Goal: Task Accomplishment & Management: Complete application form

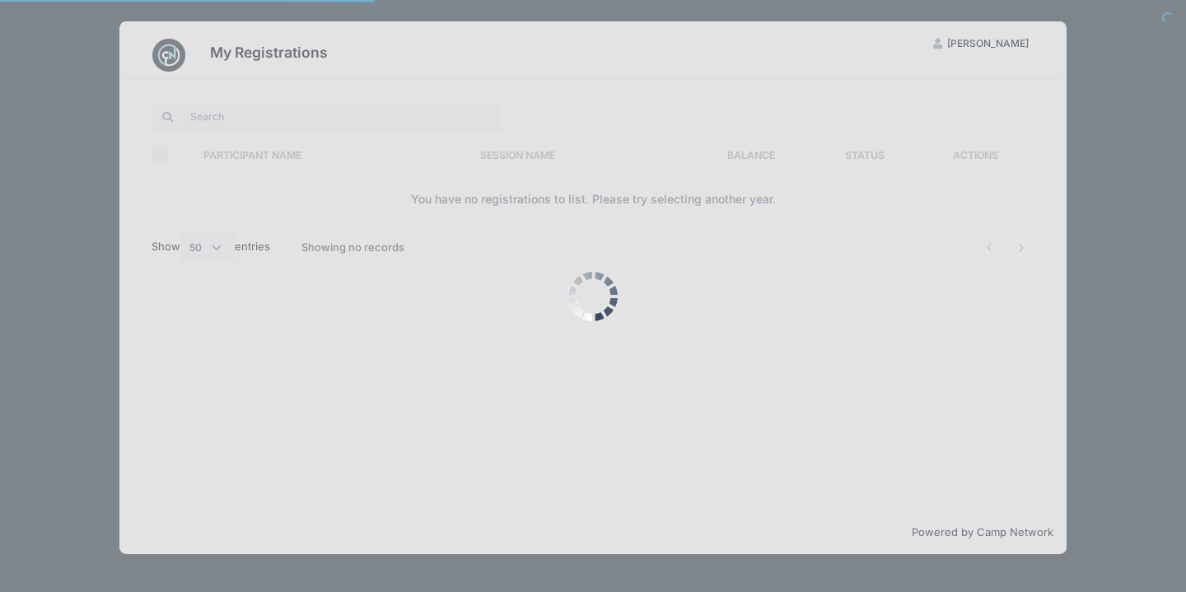
select select "50"
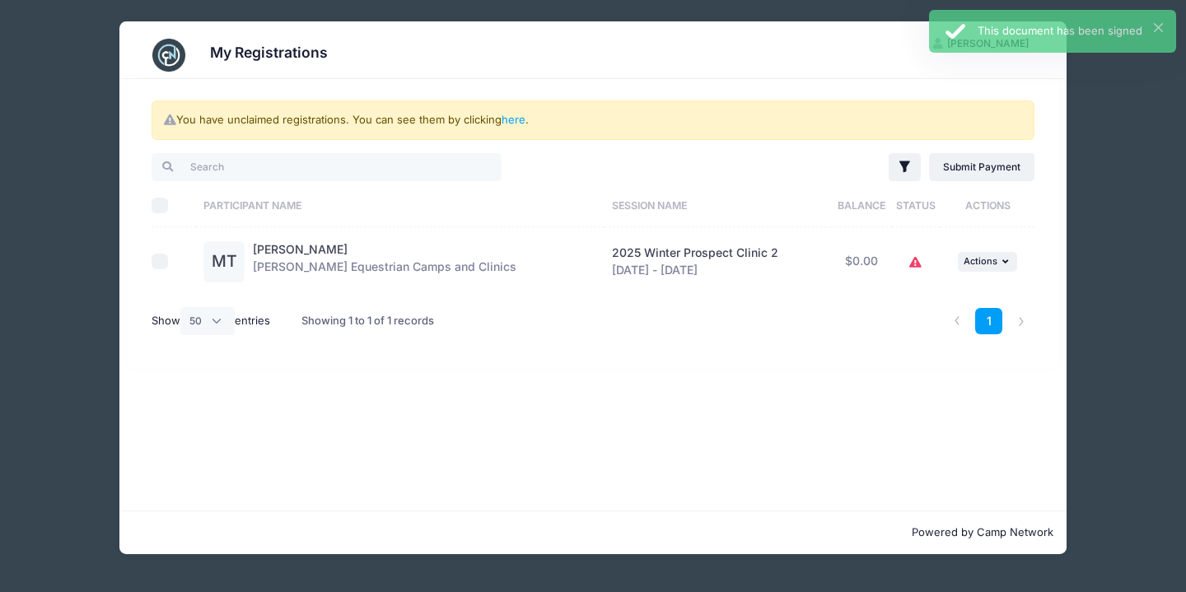
click at [915, 263] on icon at bounding box center [915, 263] width 13 height 0
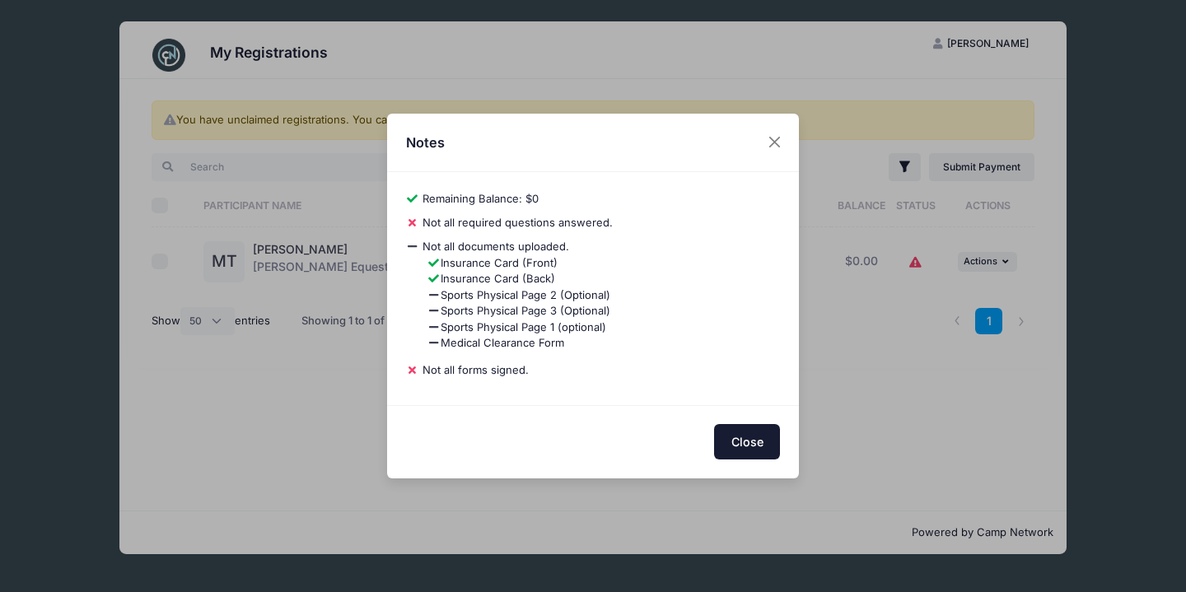
click at [737, 436] on button "Close" at bounding box center [747, 441] width 66 height 35
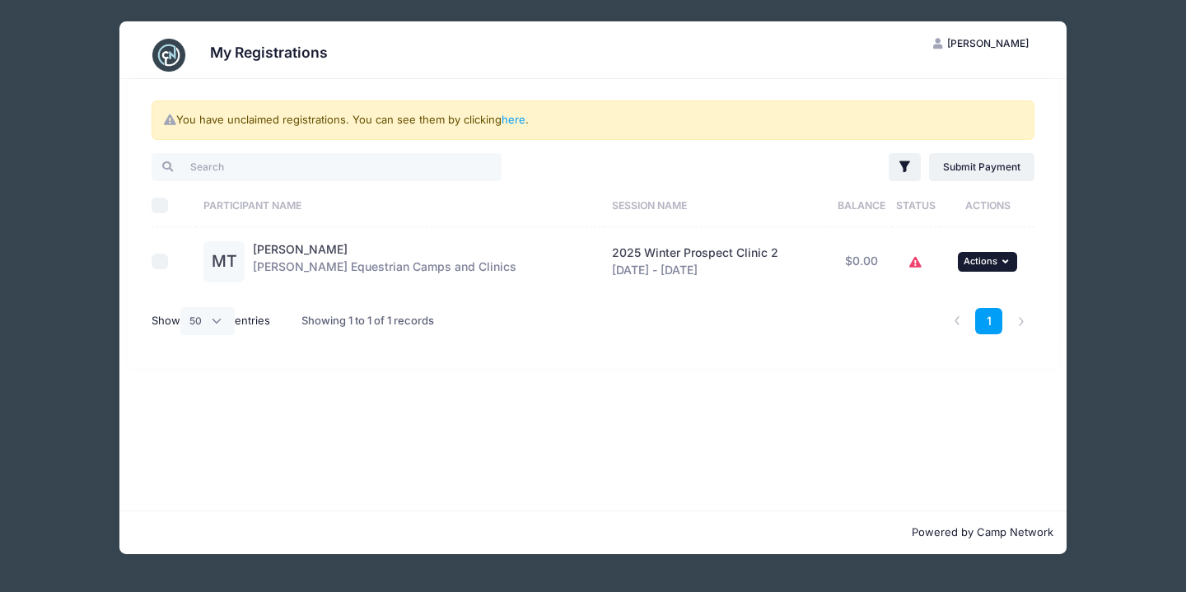
click at [968, 261] on span "Actions" at bounding box center [980, 261] width 34 height 12
click at [1083, 163] on div "My Registrations JR Jacqueline Reardon My Account Logout You have unclaimed reg…" at bounding box center [593, 288] width 1136 height 576
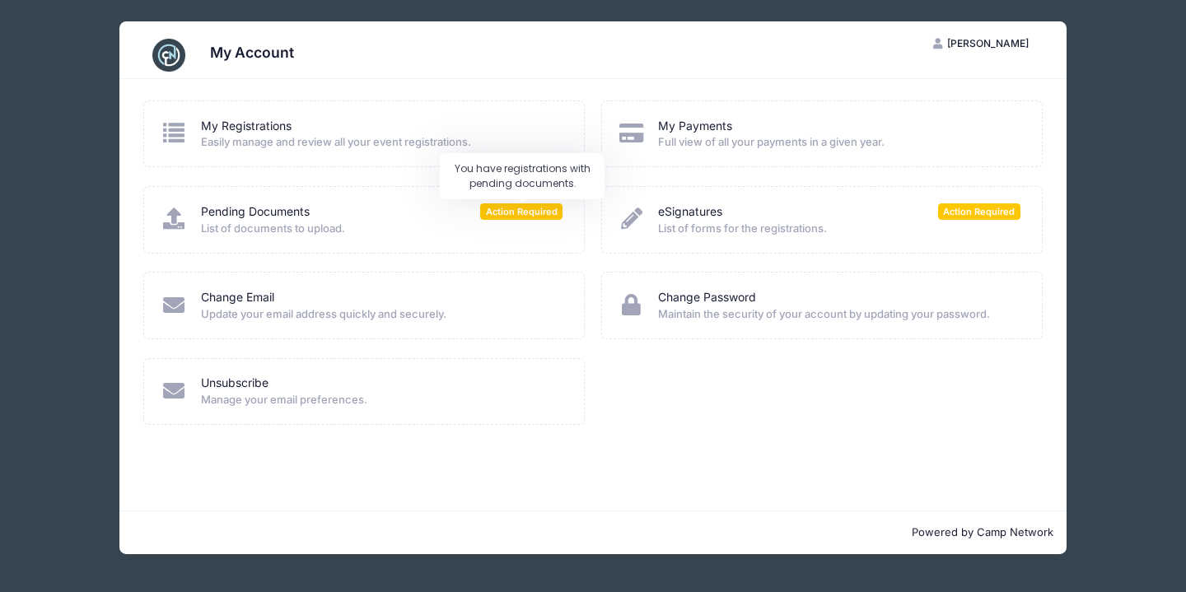
click at [536, 217] on span "Action Required" at bounding box center [521, 211] width 82 height 16
click at [269, 217] on link "Pending Documents" at bounding box center [255, 211] width 109 height 17
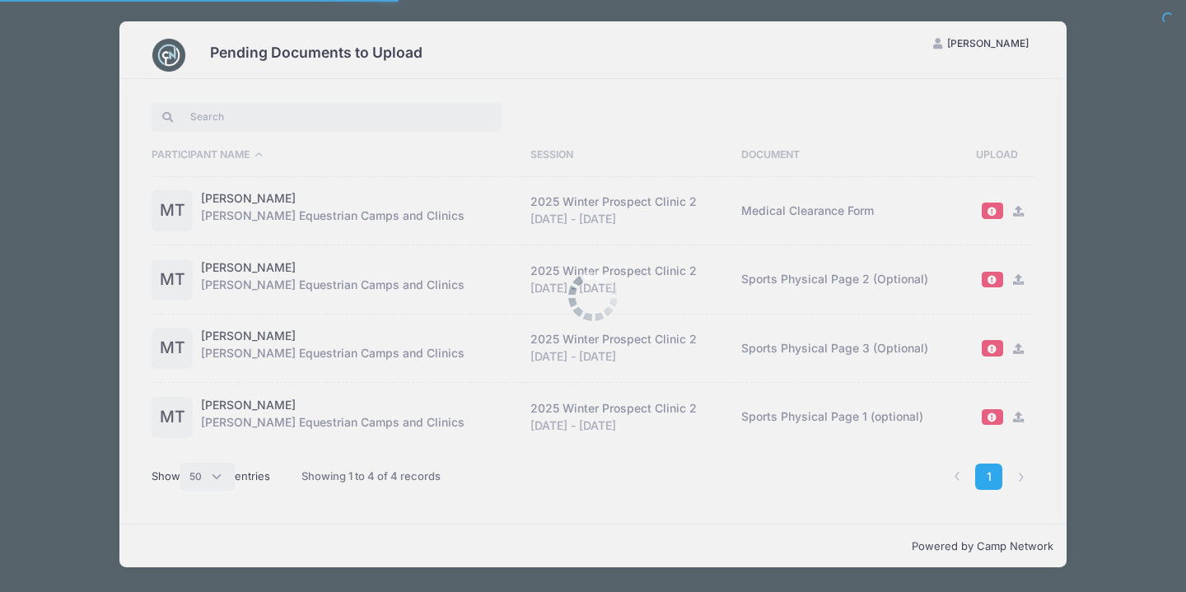
select select "50"
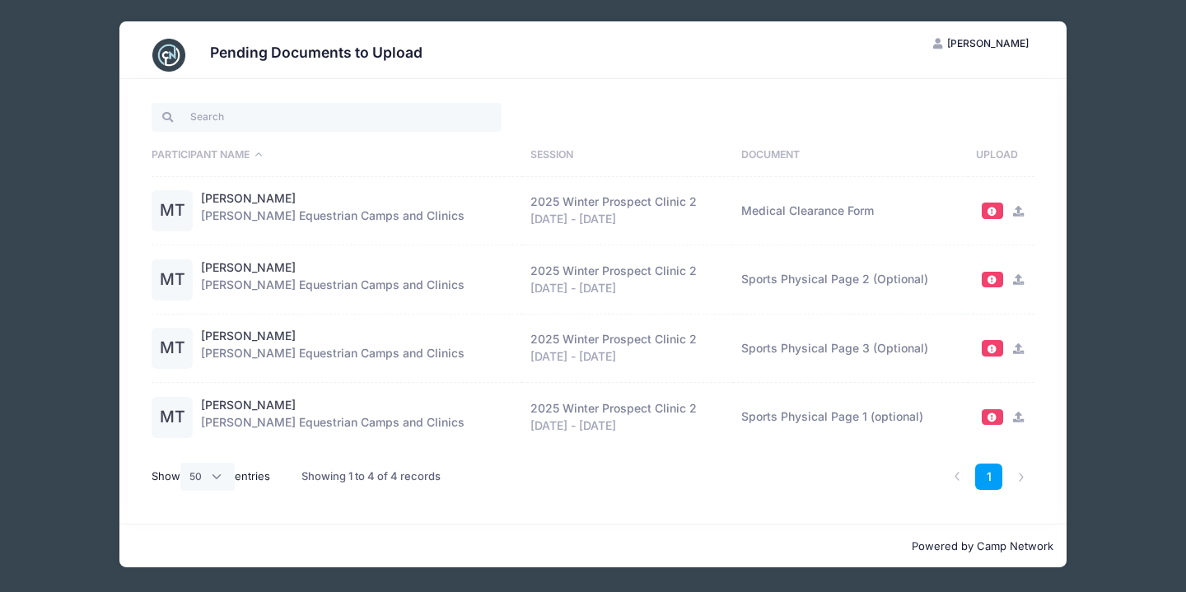
click at [991, 213] on span at bounding box center [992, 211] width 12 height 9
click at [849, 216] on td "Medical Clearance Form" at bounding box center [850, 211] width 235 height 69
click at [1014, 207] on icon at bounding box center [1018, 211] width 13 height 11
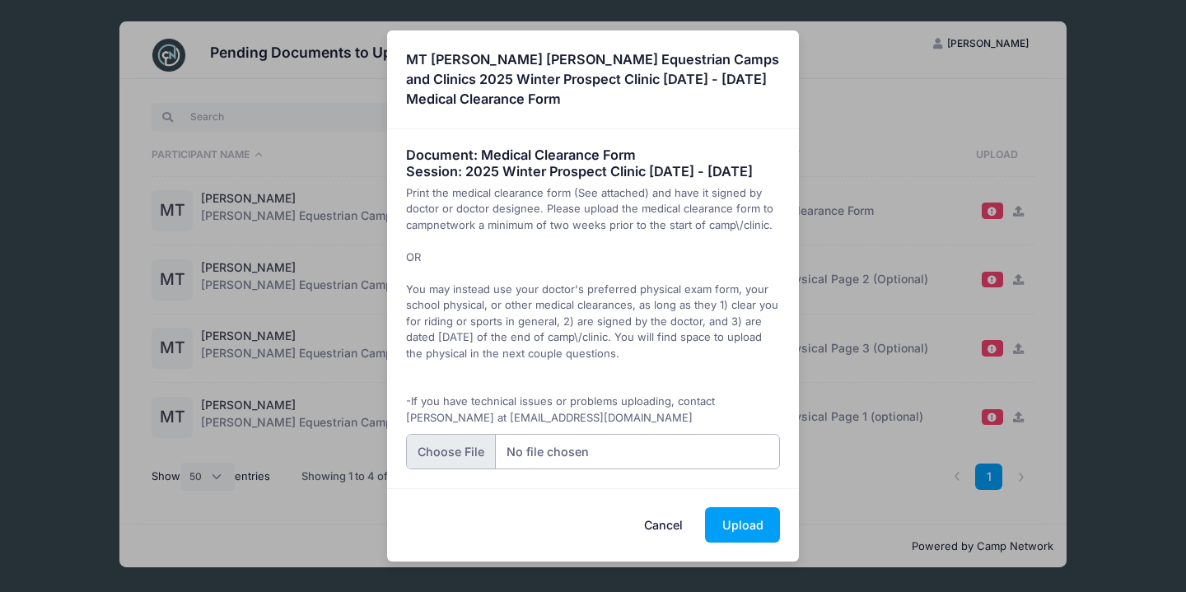
click at [480, 459] on input "file" at bounding box center [593, 451] width 375 height 35
type input "C:\fakepath\M Tadlock medical clearance form.pdf"
click at [733, 532] on button "Upload" at bounding box center [742, 524] width 75 height 35
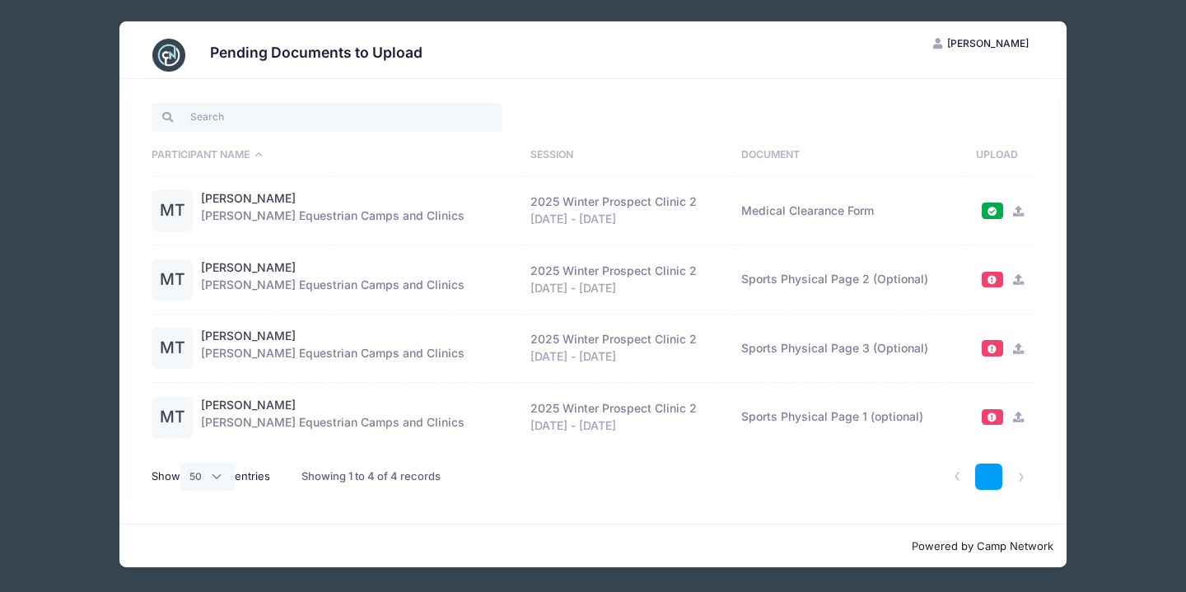
click at [982, 482] on link "1" at bounding box center [988, 477] width 27 height 27
click at [1117, 170] on div "Pending Documents to Upload JR Jacqueline Reardon My Account Logout Participant…" at bounding box center [593, 294] width 1136 height 589
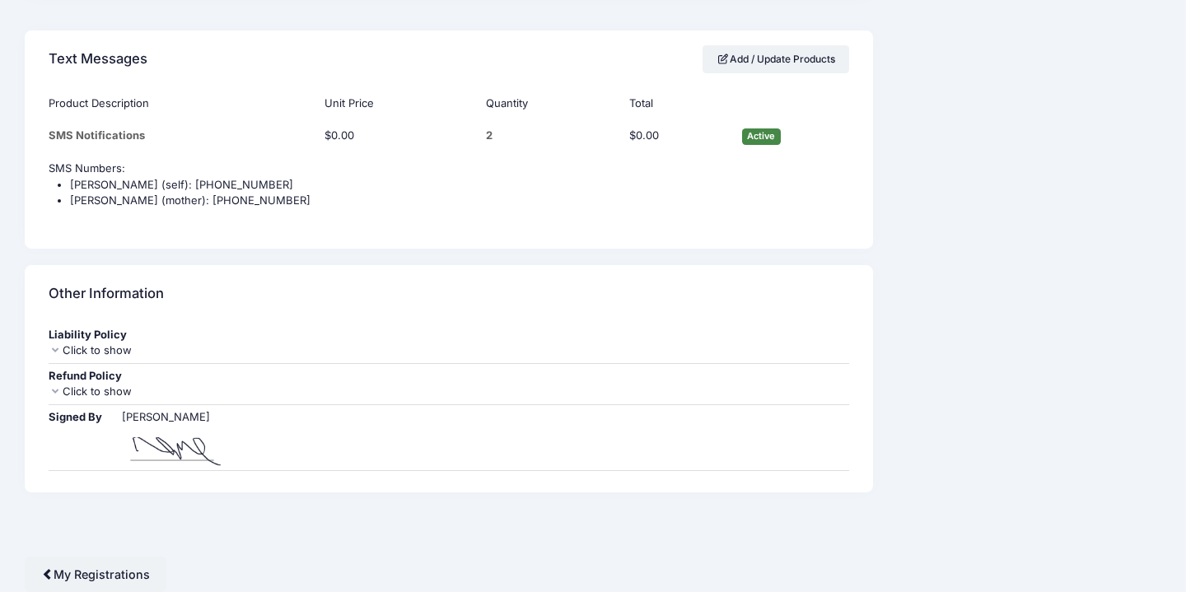
scroll to position [2330, 0]
